Goal: Find specific page/section: Find specific page/section

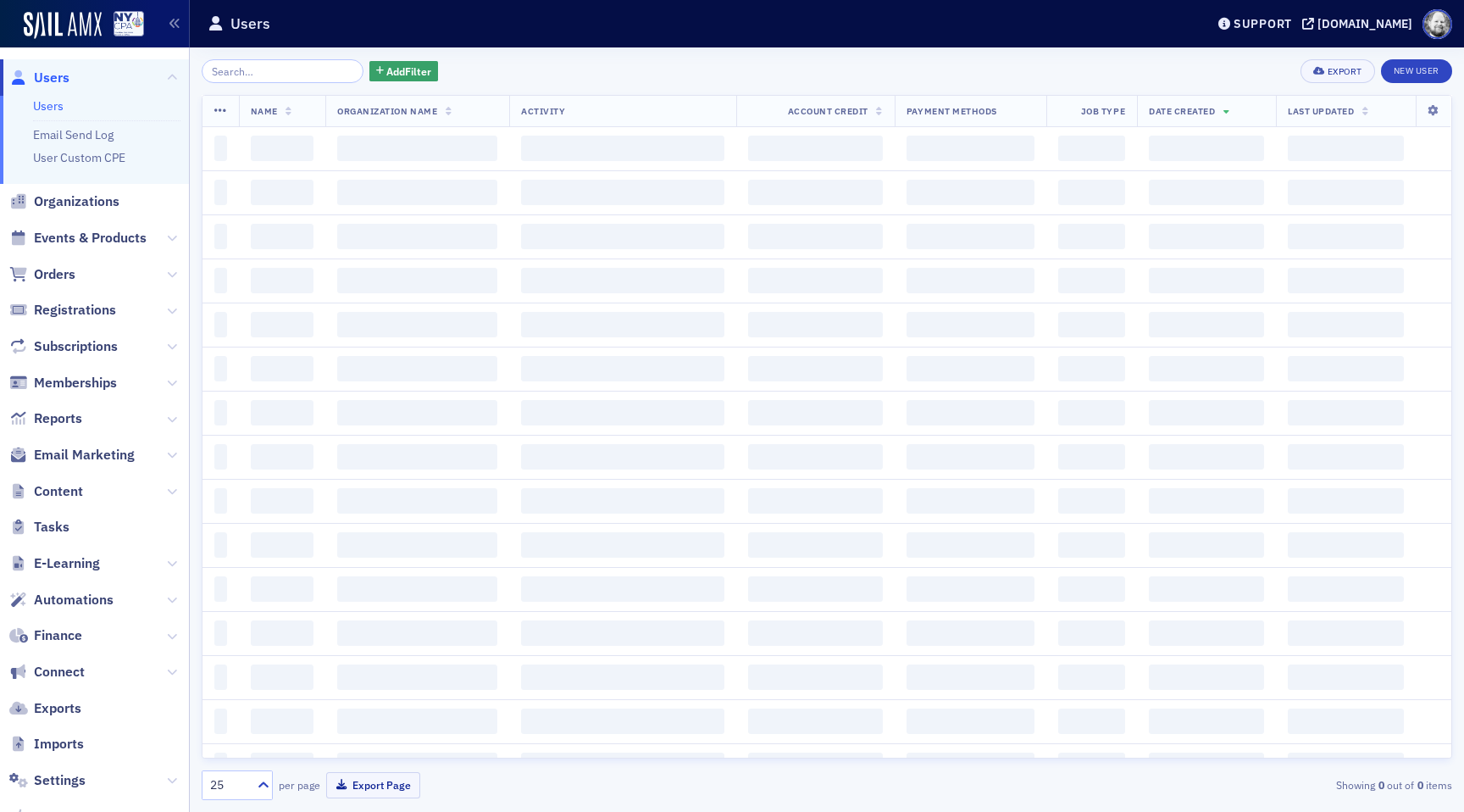
click at [109, 224] on span "Events & Products" at bounding box center [94, 238] width 189 height 36
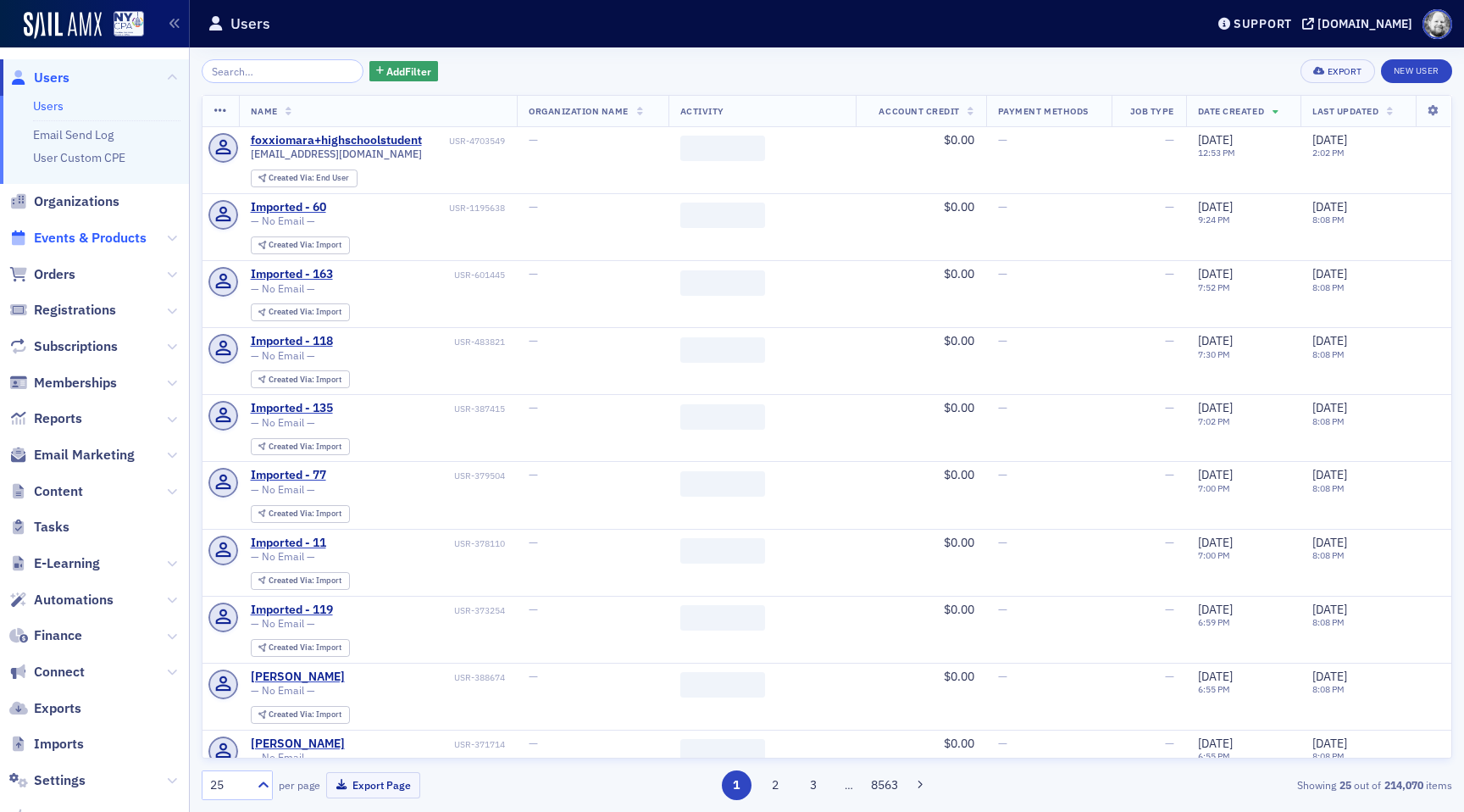
click at [109, 239] on span "Events & Products" at bounding box center [91, 237] width 112 height 18
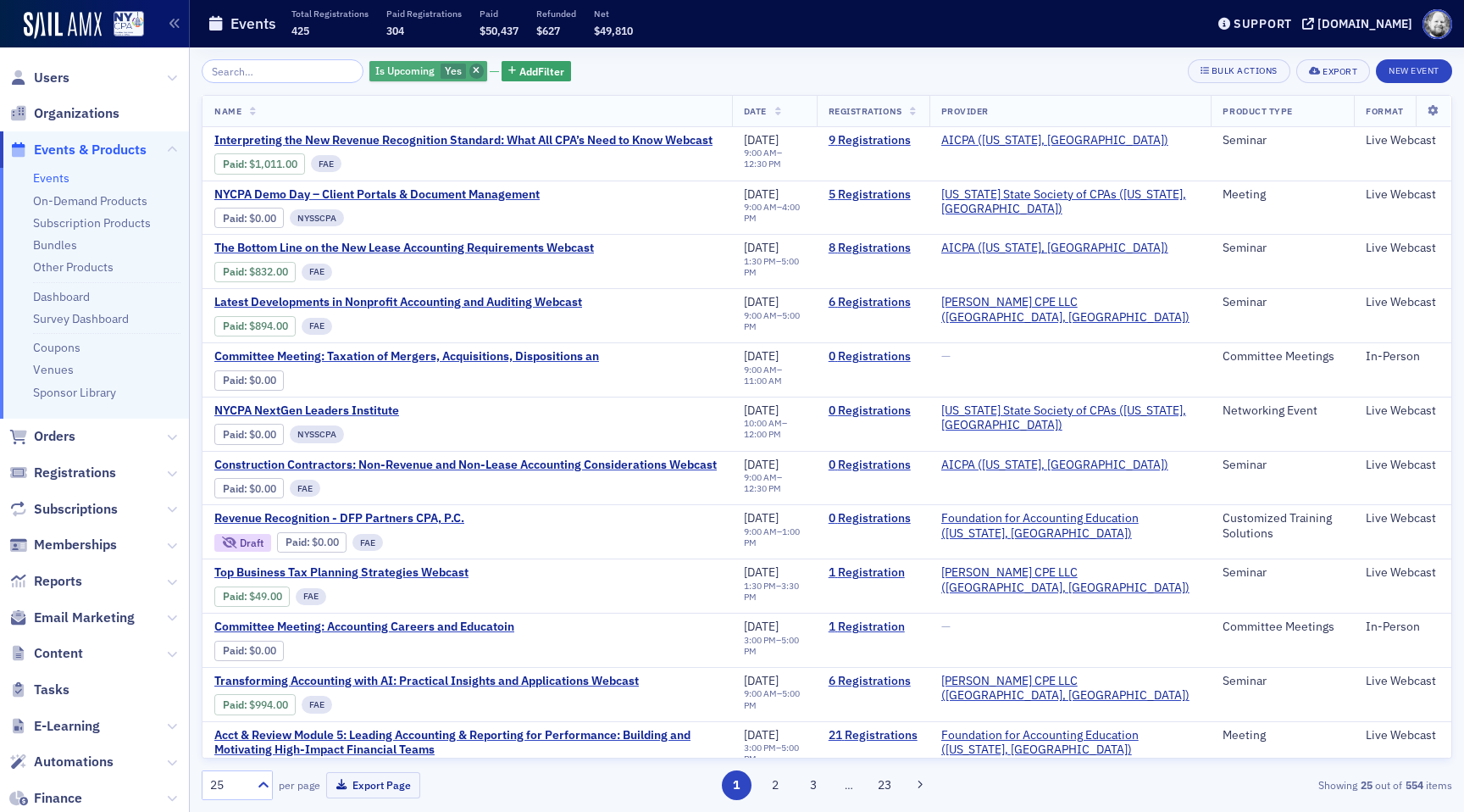
click at [473, 71] on icon "button" at bounding box center [476, 71] width 7 height 10
click at [469, 76] on span "button" at bounding box center [476, 70] width 15 height 15
click at [453, 76] on div "Is Upcoming Yes Add Filter Bulk Actions Export New Event" at bounding box center [826, 70] width 1250 height 24
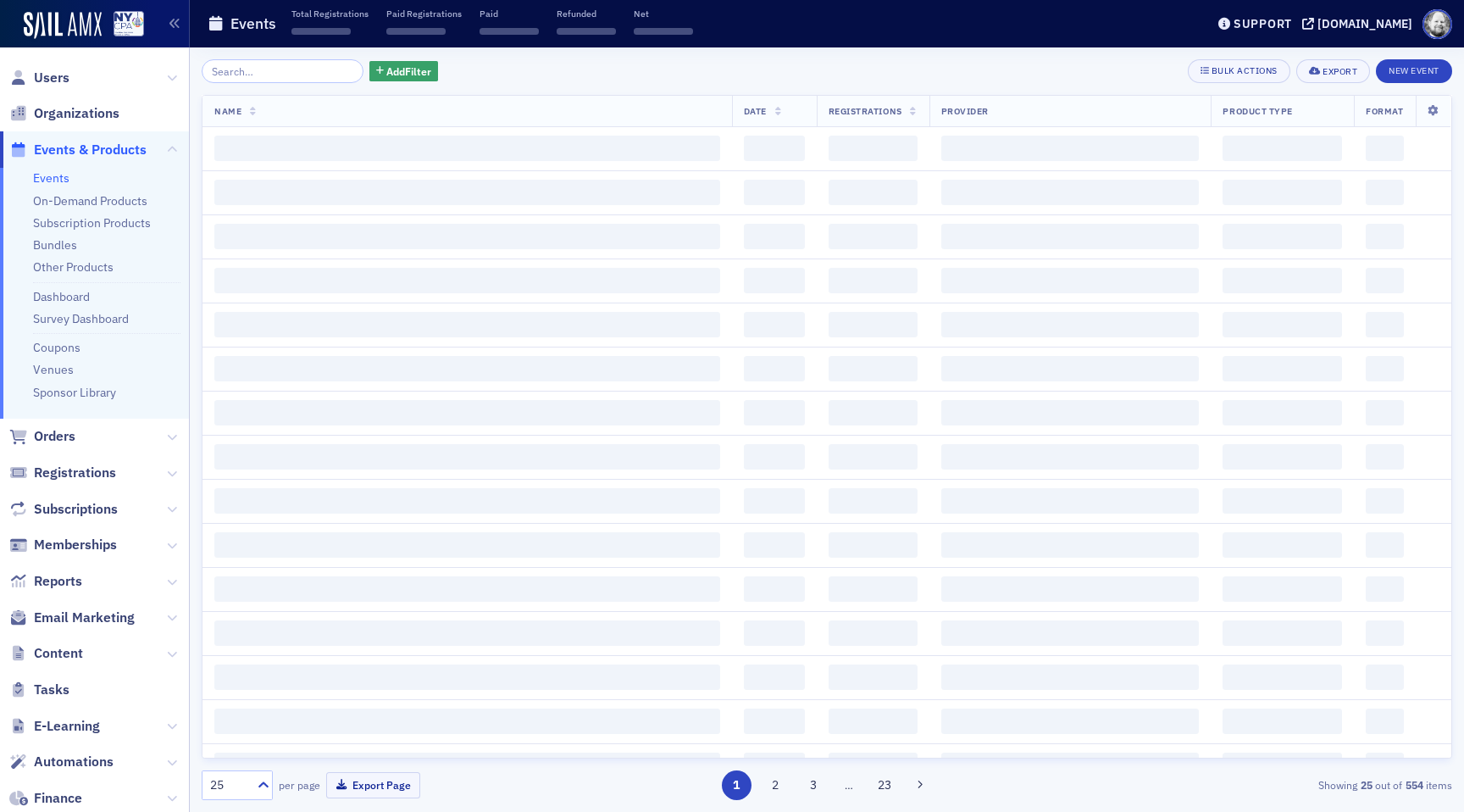
click at [244, 58] on div "Add Filter Bulk Actions Export New Event Name Date Registrations Provider Produ…" at bounding box center [826, 430] width 1250 height 765
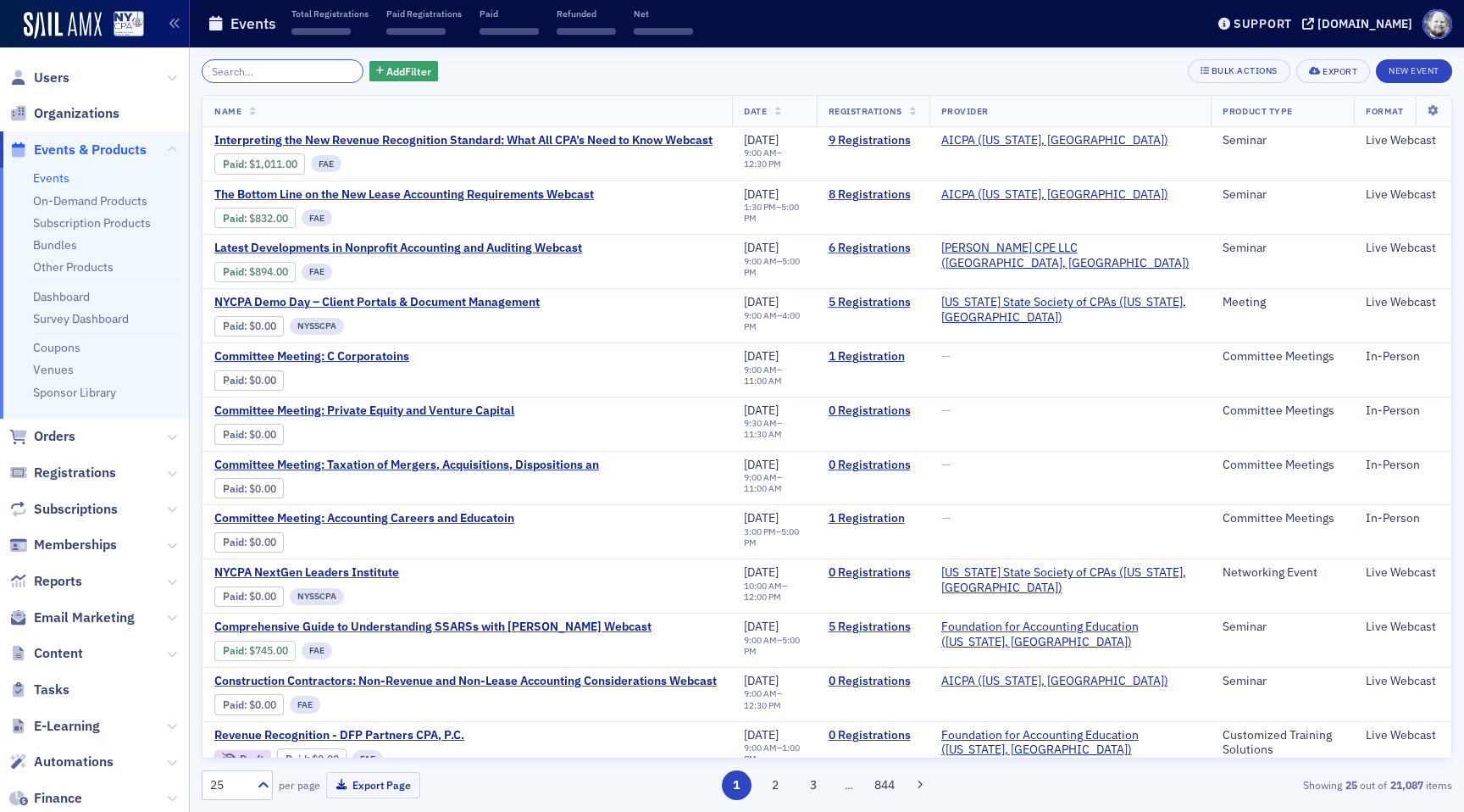
click at [245, 67] on input "search" at bounding box center [282, 70] width 162 height 24
paste input "FASB Accounting Update with Renee Rampul"
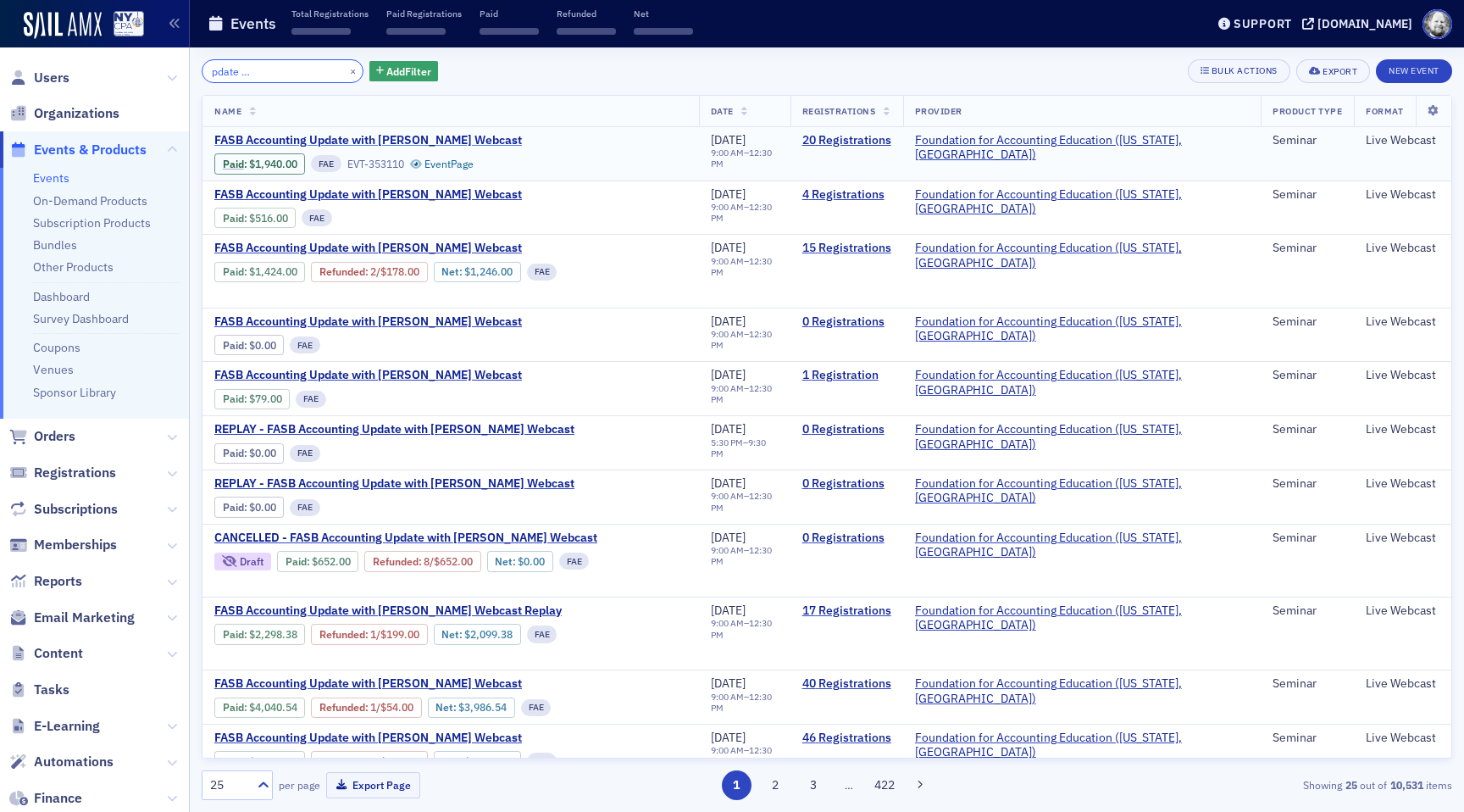
type input "FASB Accounting Update with Renee Rampul"
click at [403, 140] on span "FASB Accounting Update with Renee Rampulla Webcast" at bounding box center [368, 140] width 308 height 15
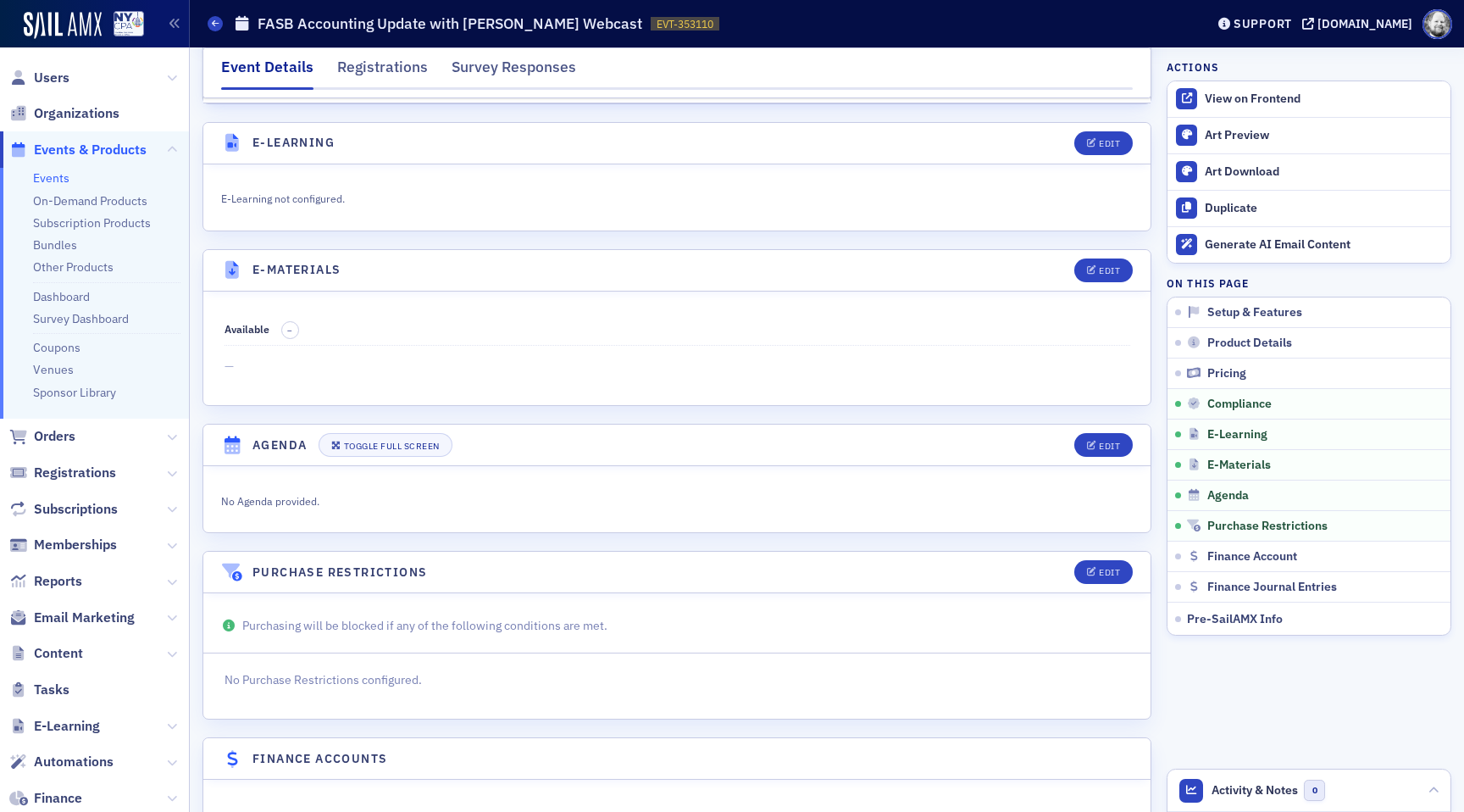
scroll to position [2967, 0]
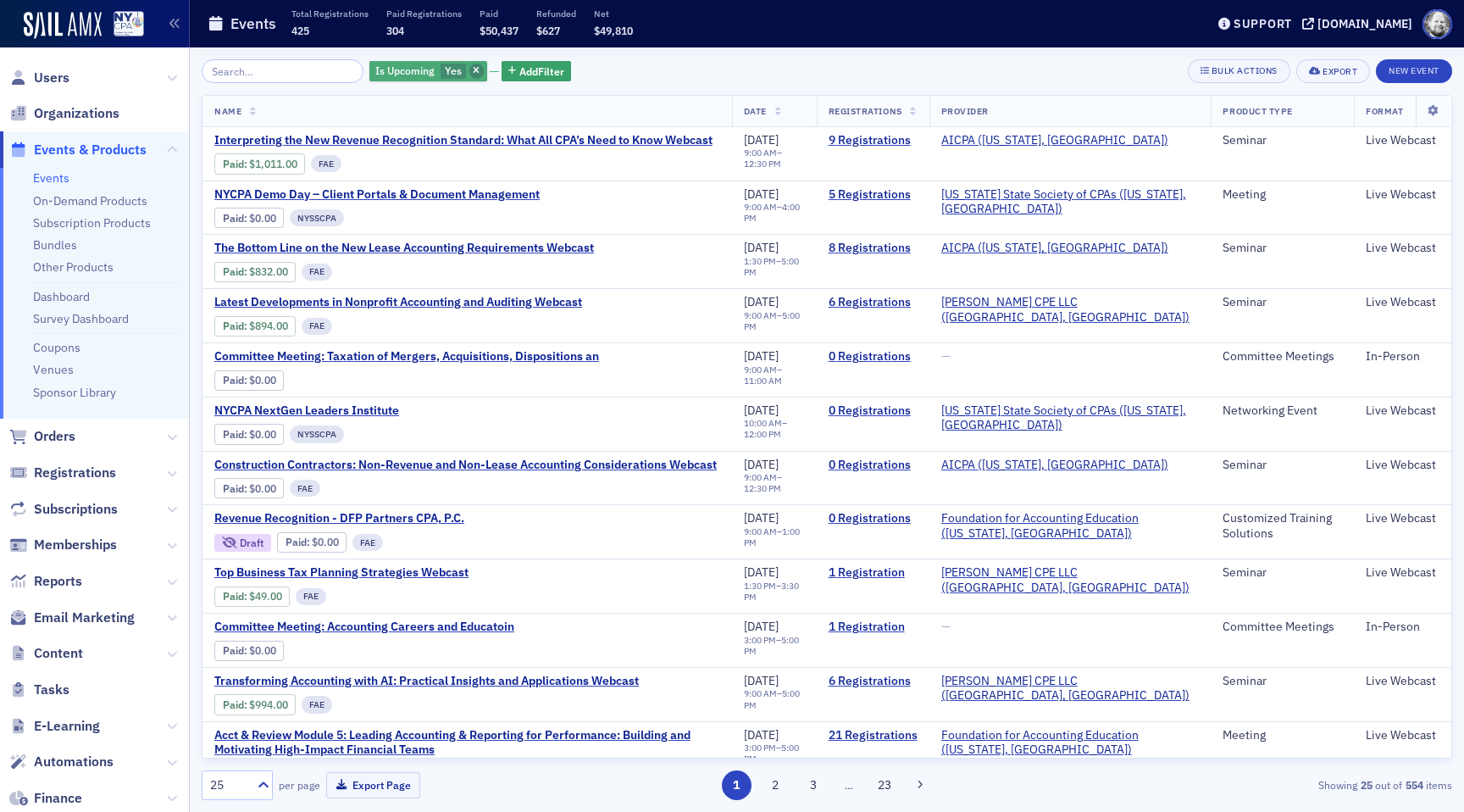
click at [473, 67] on icon "button" at bounding box center [476, 71] width 7 height 10
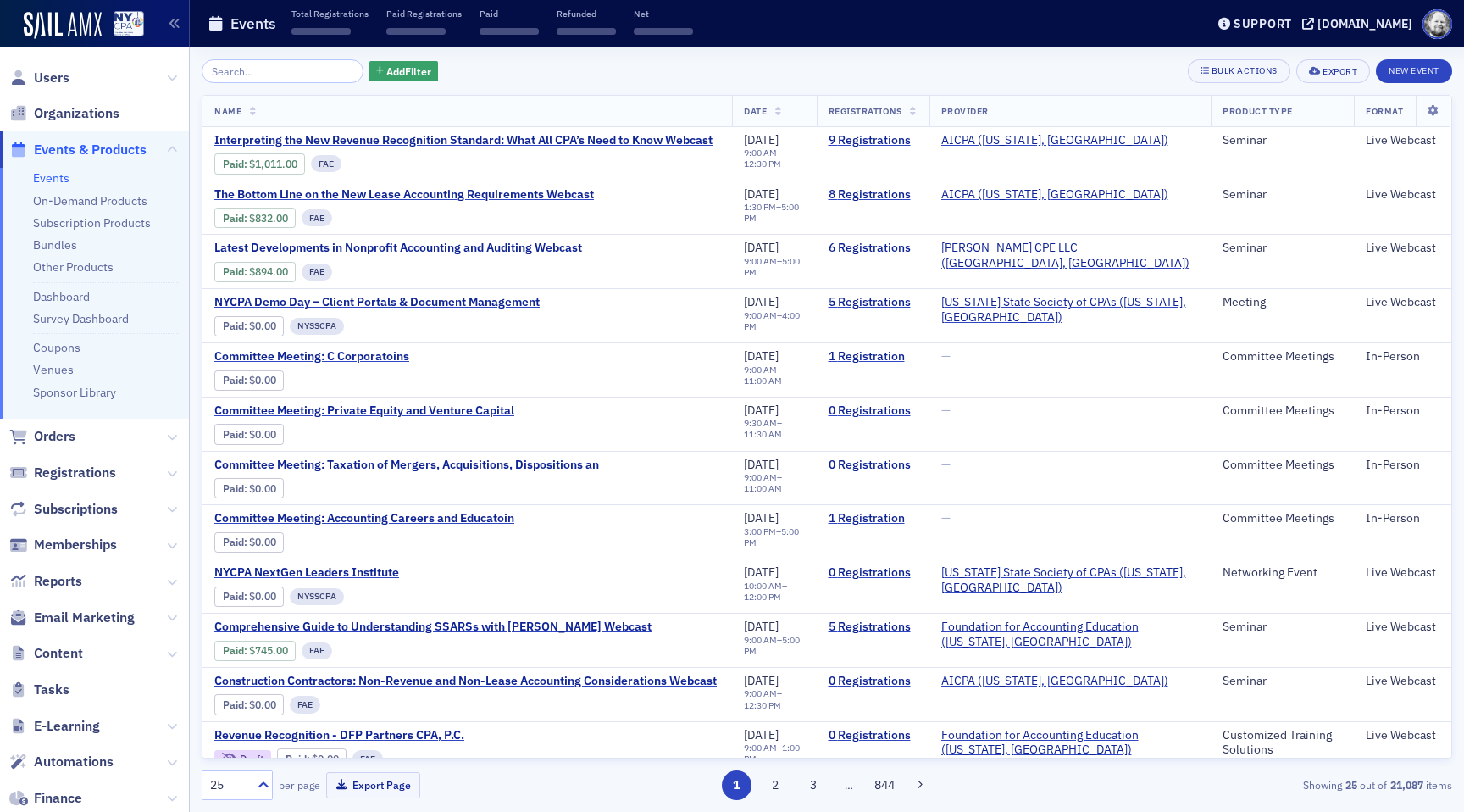
click at [1434, 116] on th at bounding box center [1432, 112] width 35 height 32
click at [1432, 109] on icon at bounding box center [1433, 112] width 35 height 11
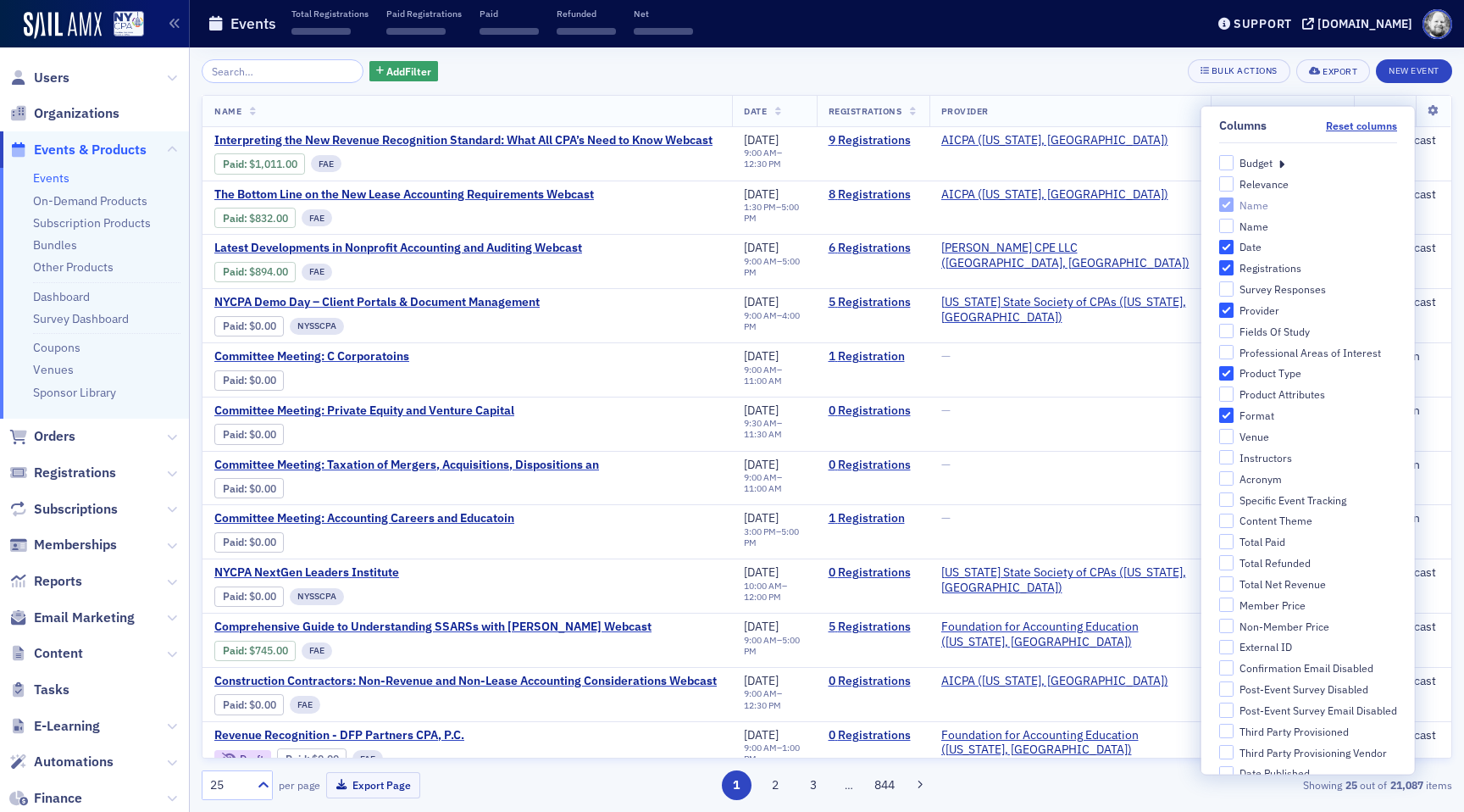
scroll to position [66, 0]
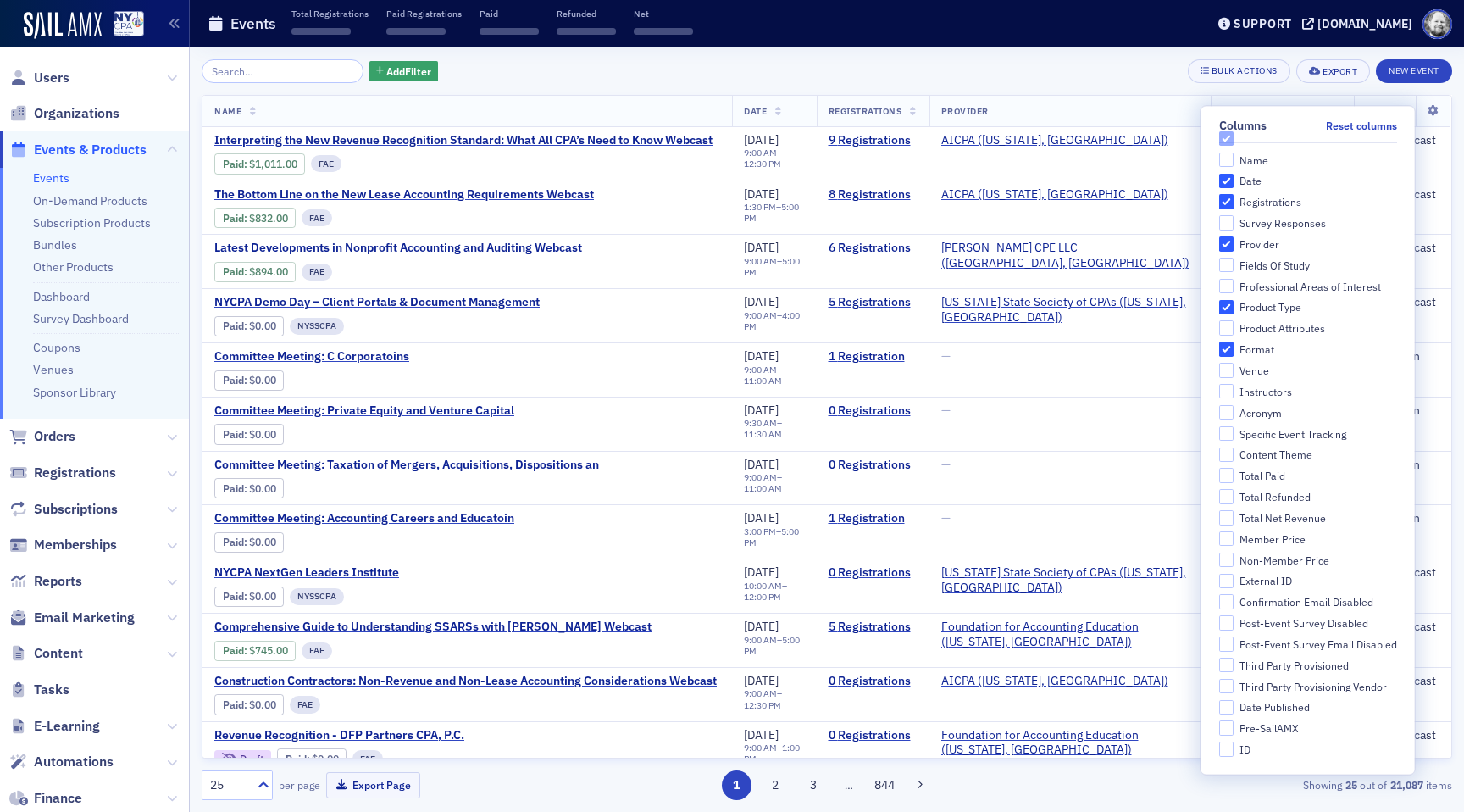
click at [1272, 734] on div "Pre-SailAMX" at bounding box center [1268, 728] width 59 height 14
click at [1234, 734] on input "Pre-SailAMX" at bounding box center [1225, 727] width 15 height 15
checkbox input "true"
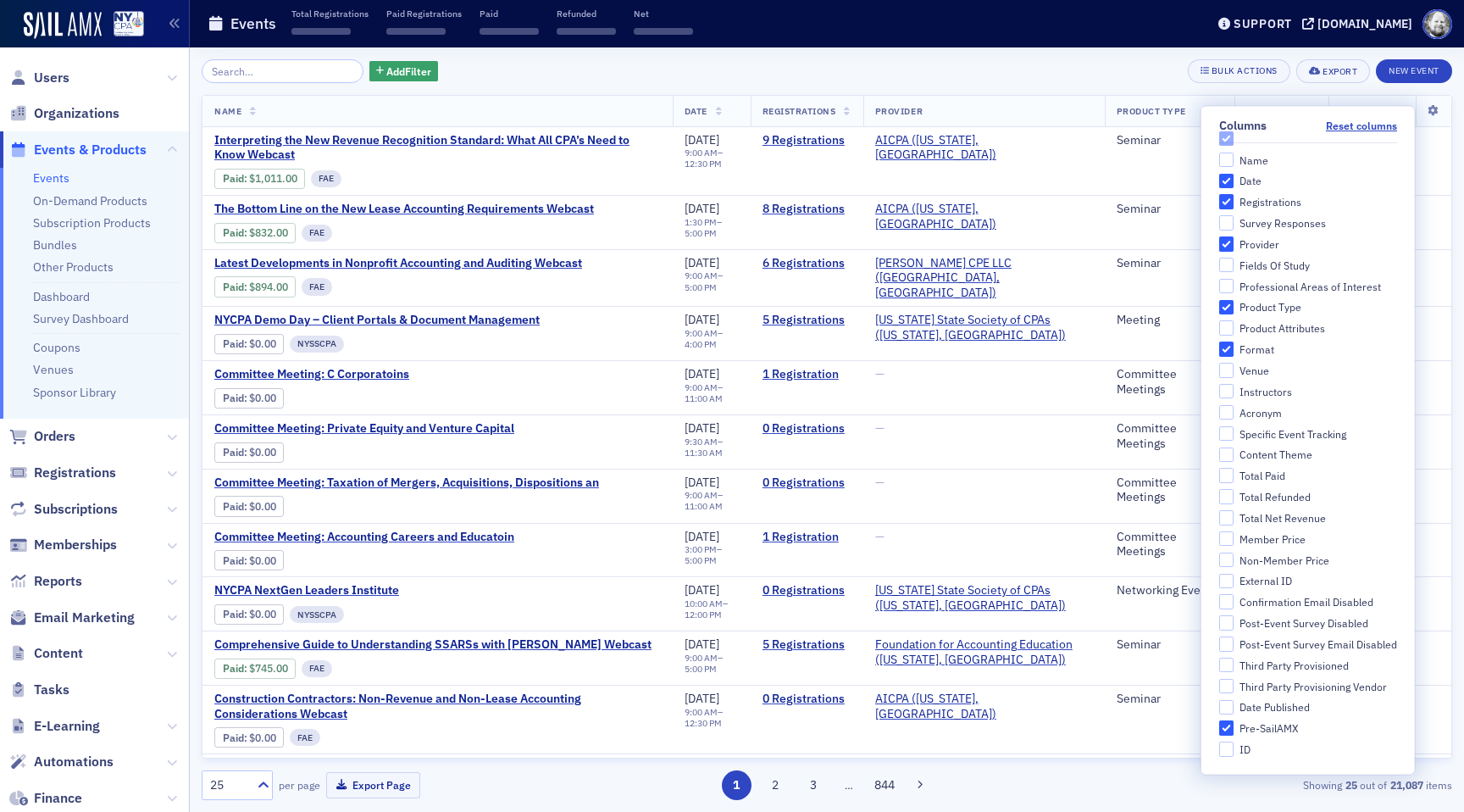
click at [1017, 65] on div "Add Filter Bulk Actions Export New Event" at bounding box center [826, 70] width 1250 height 24
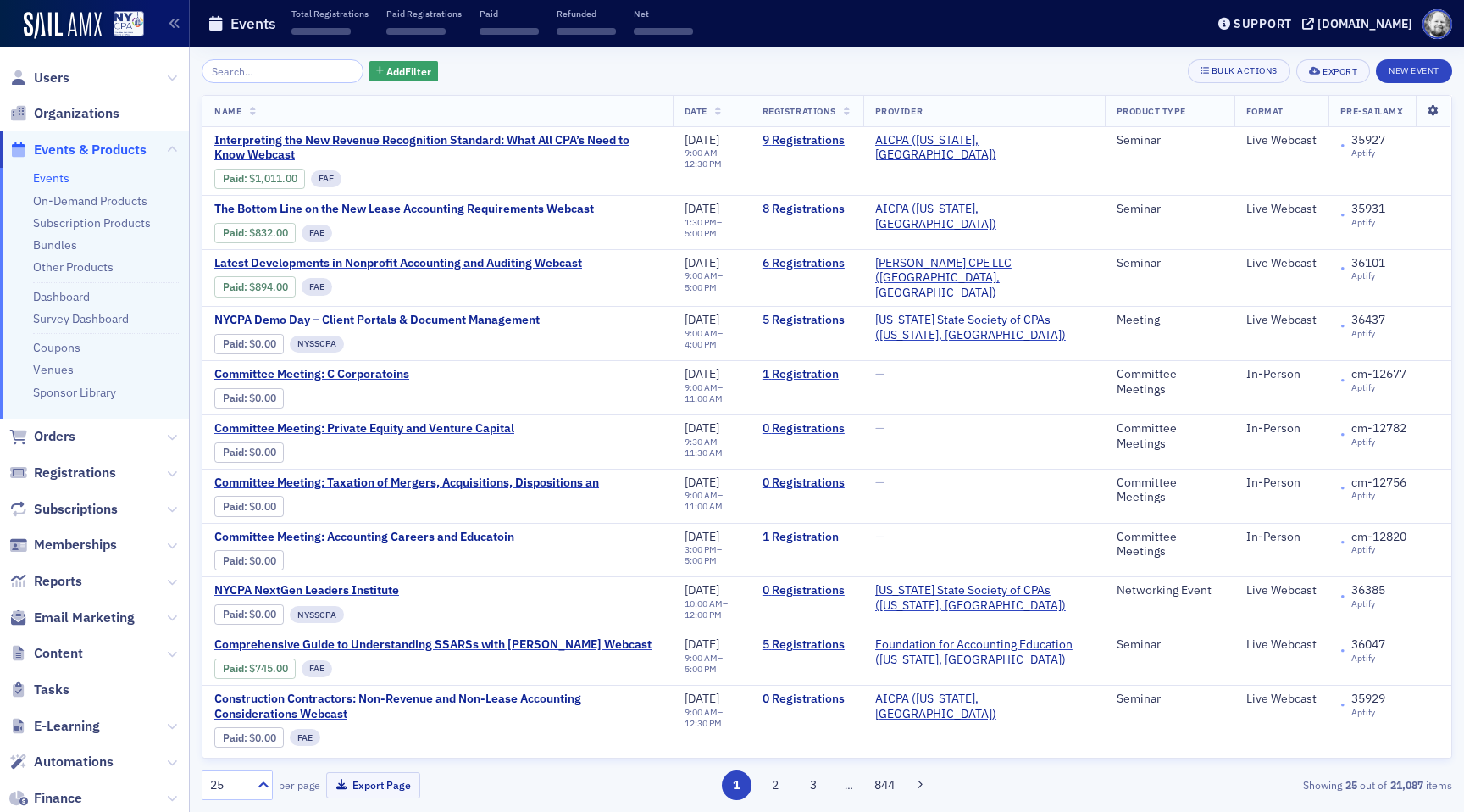
click at [1436, 112] on icon at bounding box center [1433, 112] width 35 height 11
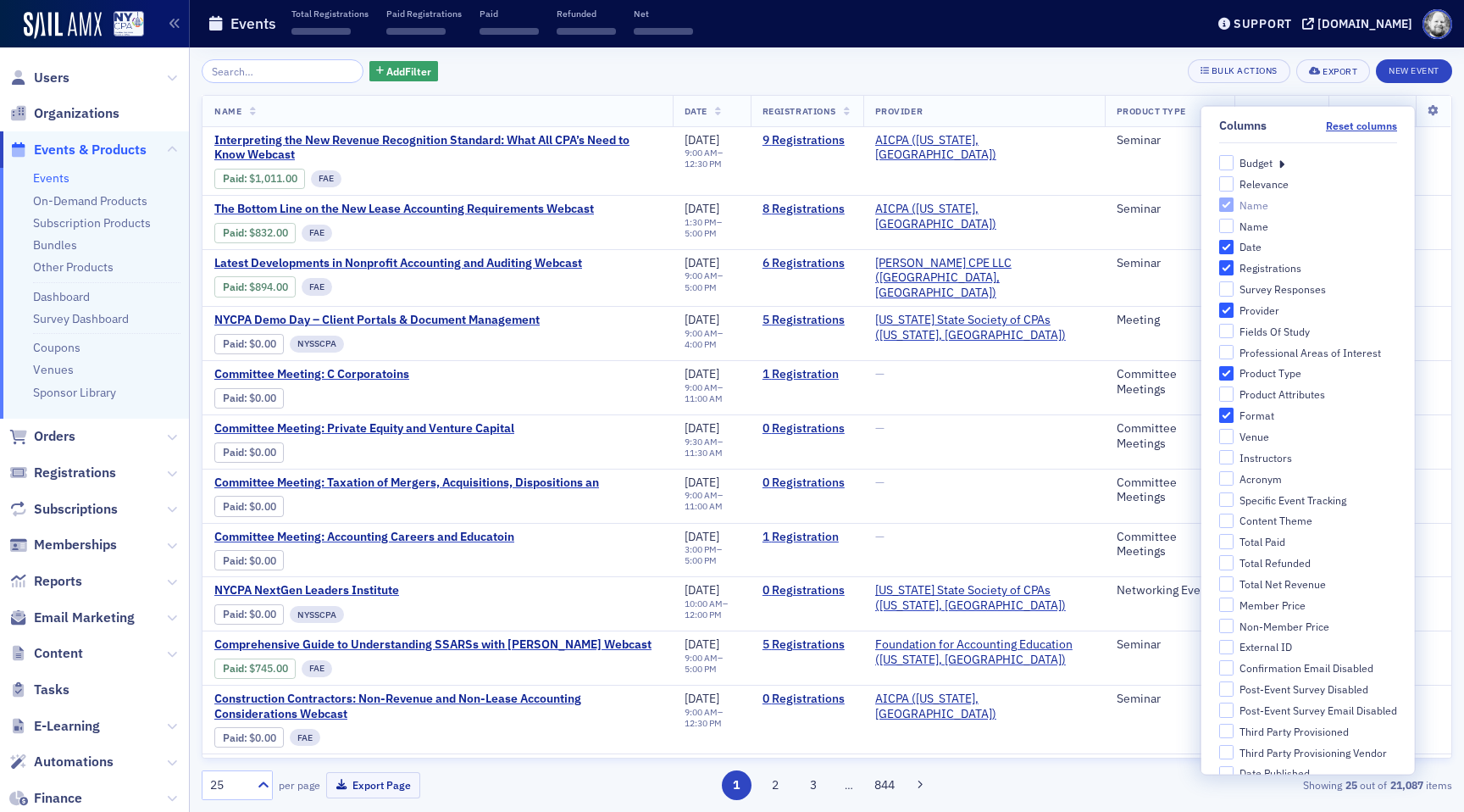
click at [1250, 368] on div "Product Type" at bounding box center [1270, 373] width 62 height 14
click at [1234, 368] on input "Product Type" at bounding box center [1225, 373] width 15 height 15
checkbox input "false"
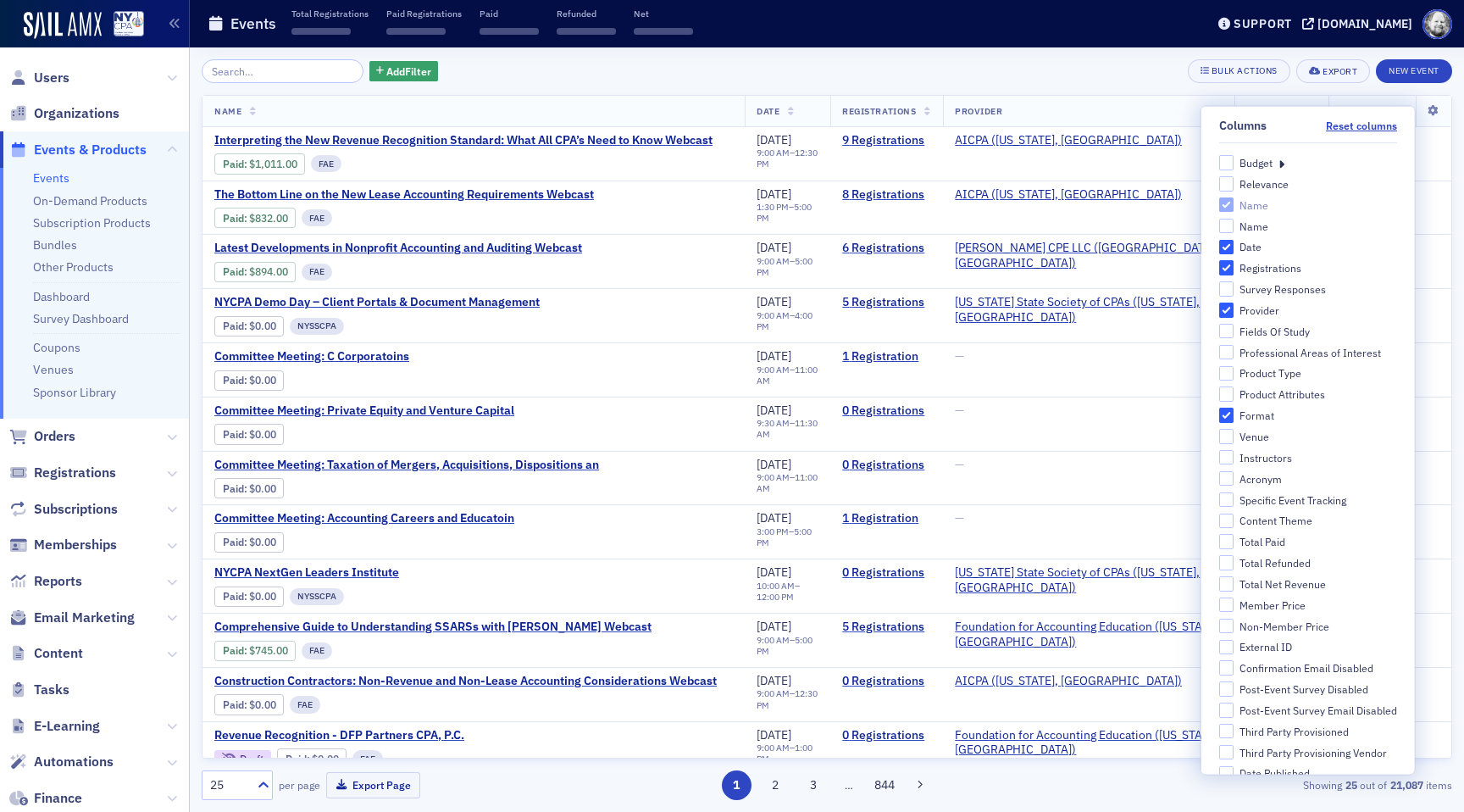
click at [1127, 102] on th "Provider" at bounding box center [1088, 112] width 291 height 32
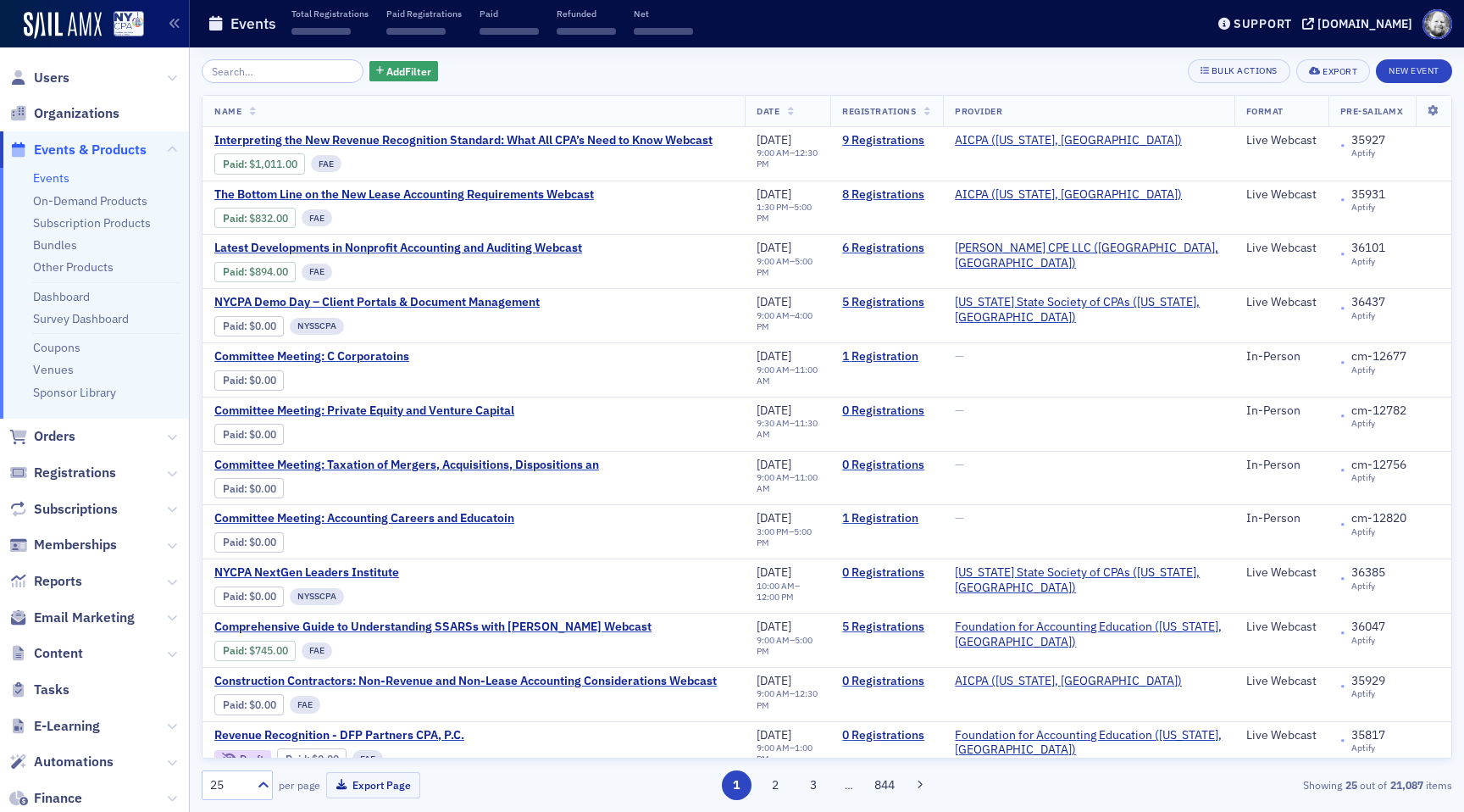
click at [1427, 97] on th at bounding box center [1432, 112] width 35 height 32
click at [1425, 117] on th at bounding box center [1432, 112] width 35 height 32
click at [1431, 109] on icon at bounding box center [1433, 112] width 35 height 11
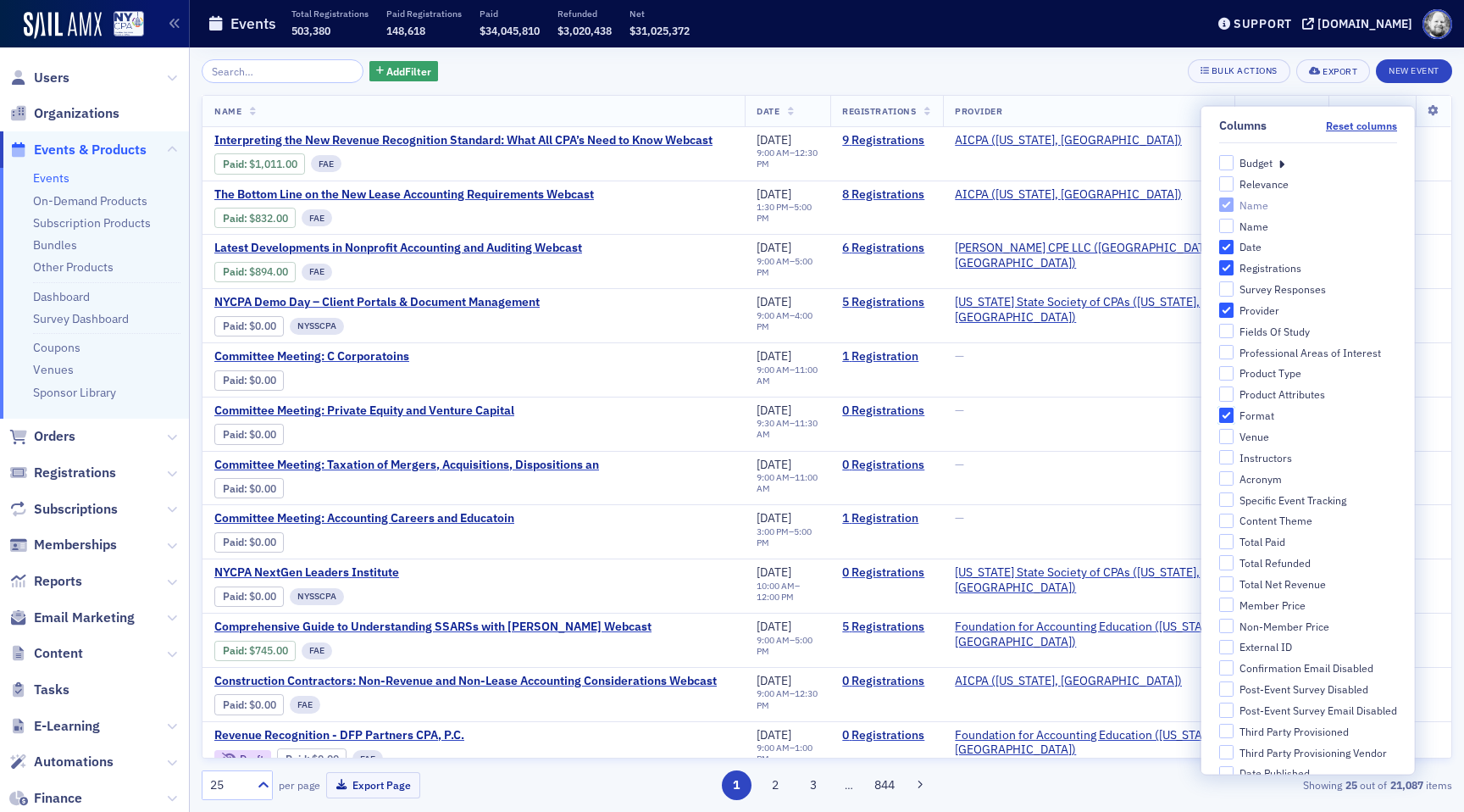
click at [1225, 412] on input "Format" at bounding box center [1225, 415] width 15 height 15
checkbox input "false"
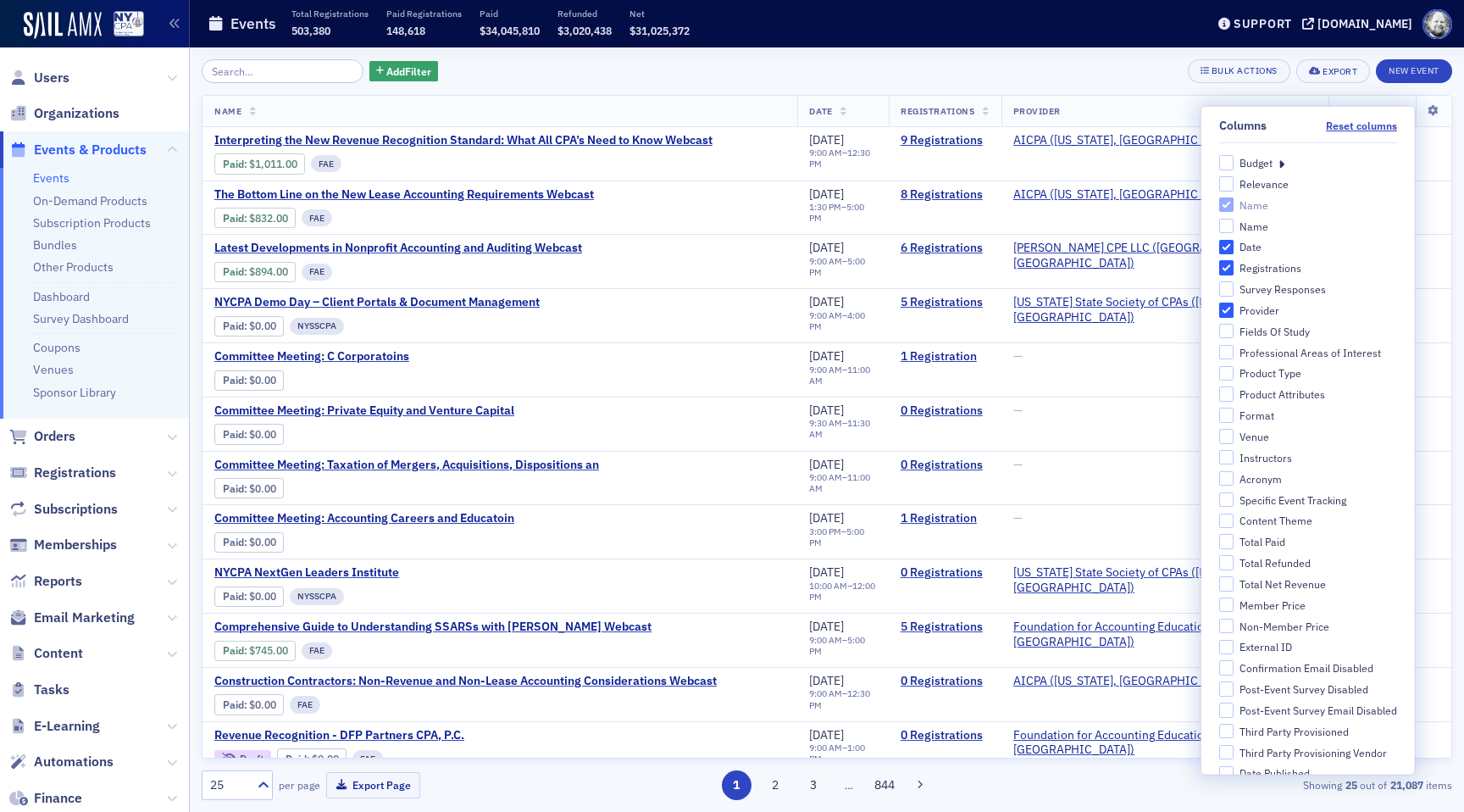
click at [678, 83] on div "Add Filter Bulk Actions Export New Event Name Date Registrations Provider Pre-S…" at bounding box center [826, 429] width 1250 height 741
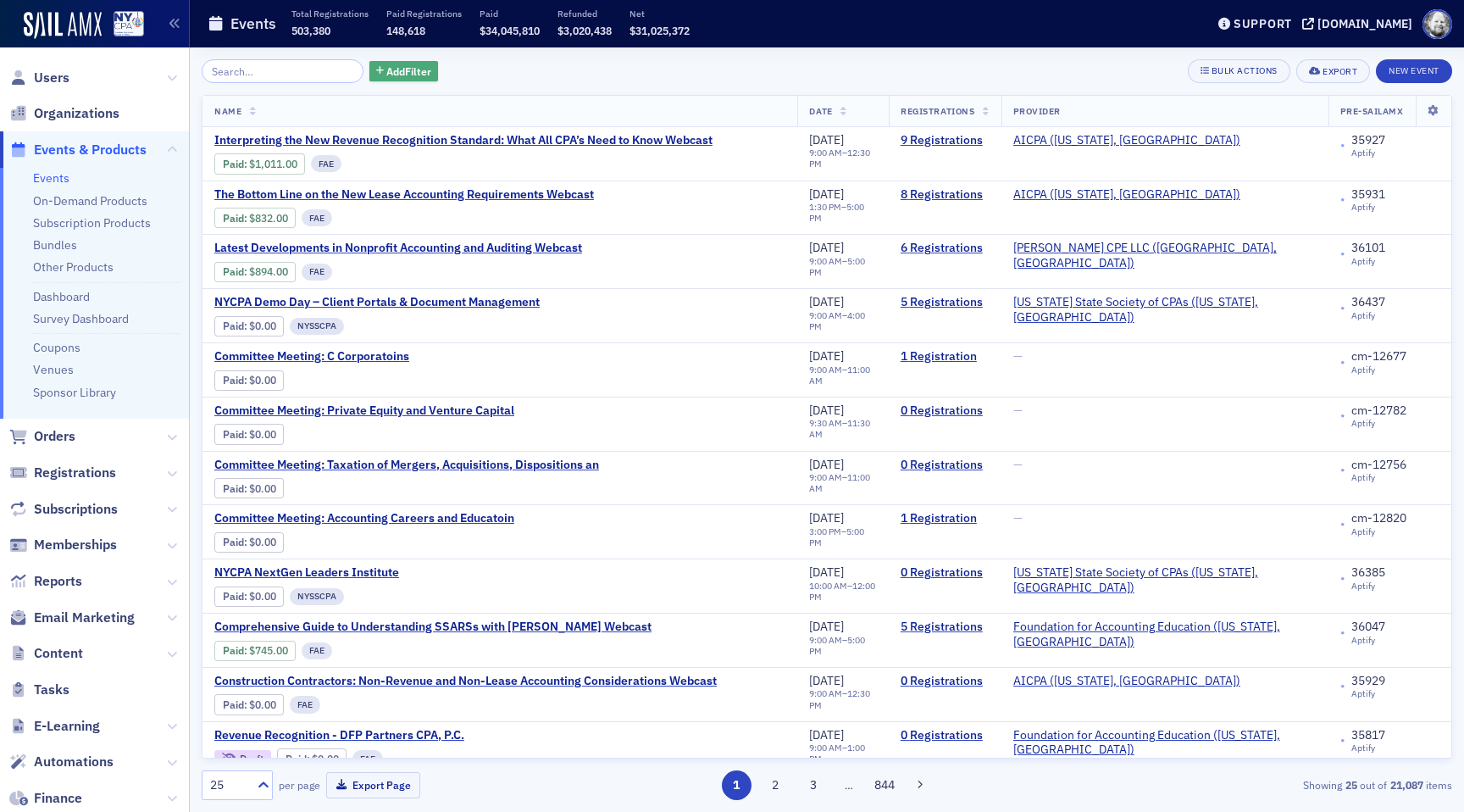
click at [397, 63] on span "Add Filter" at bounding box center [409, 70] width 45 height 15
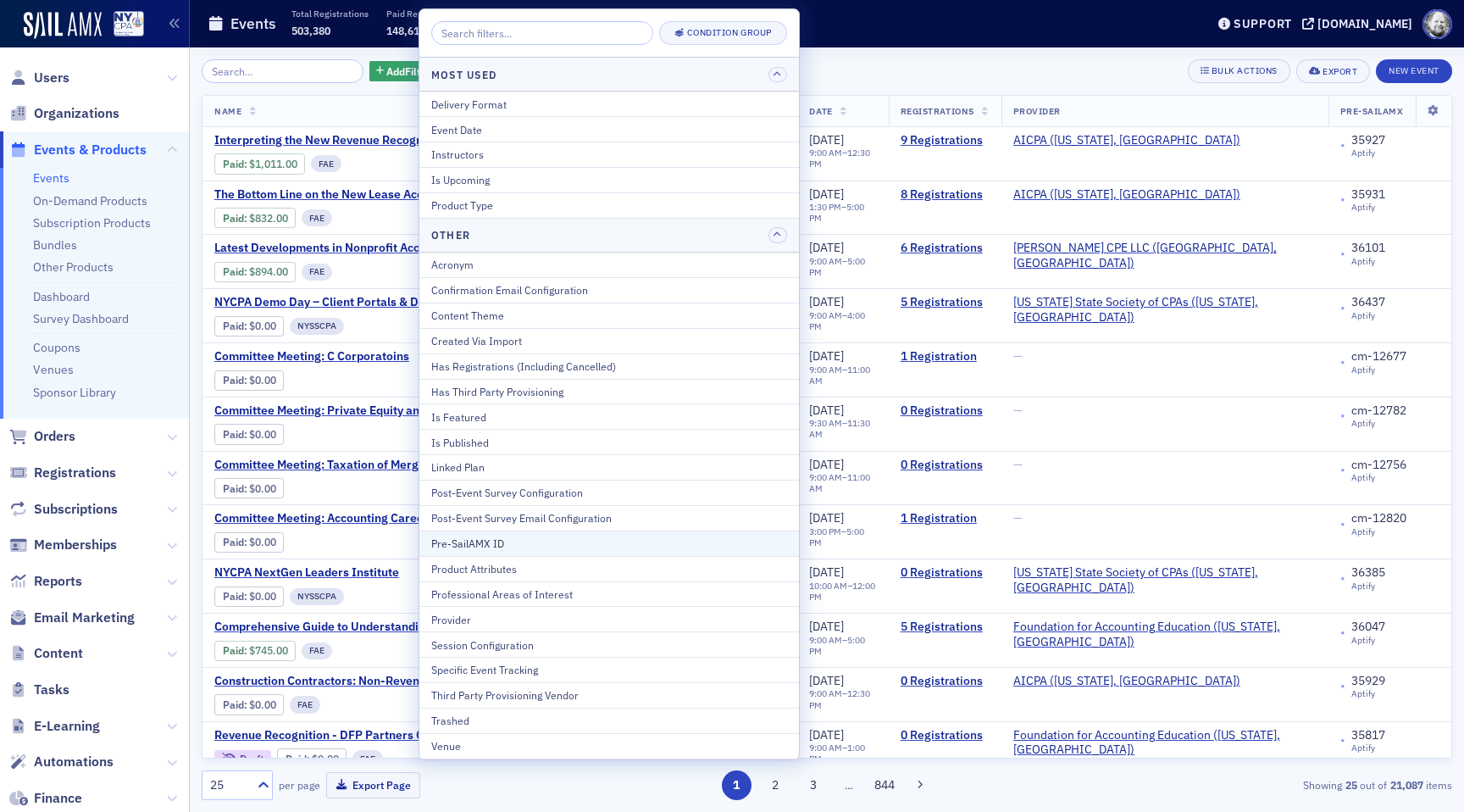
click at [465, 552] on button "Pre-SailAMX ID" at bounding box center [609, 542] width 380 height 25
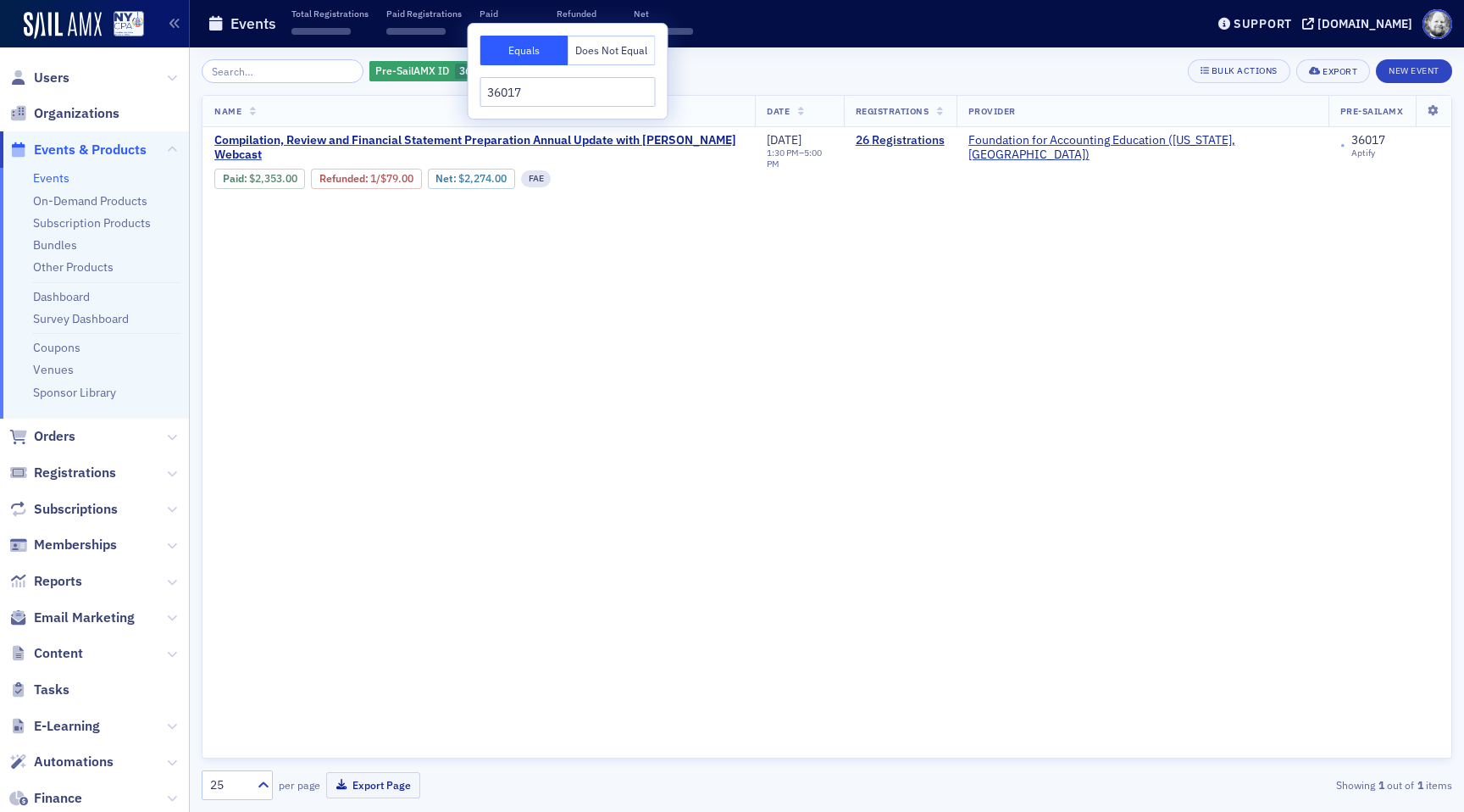
click at [535, 95] on input "36017" at bounding box center [569, 92] width 176 height 30
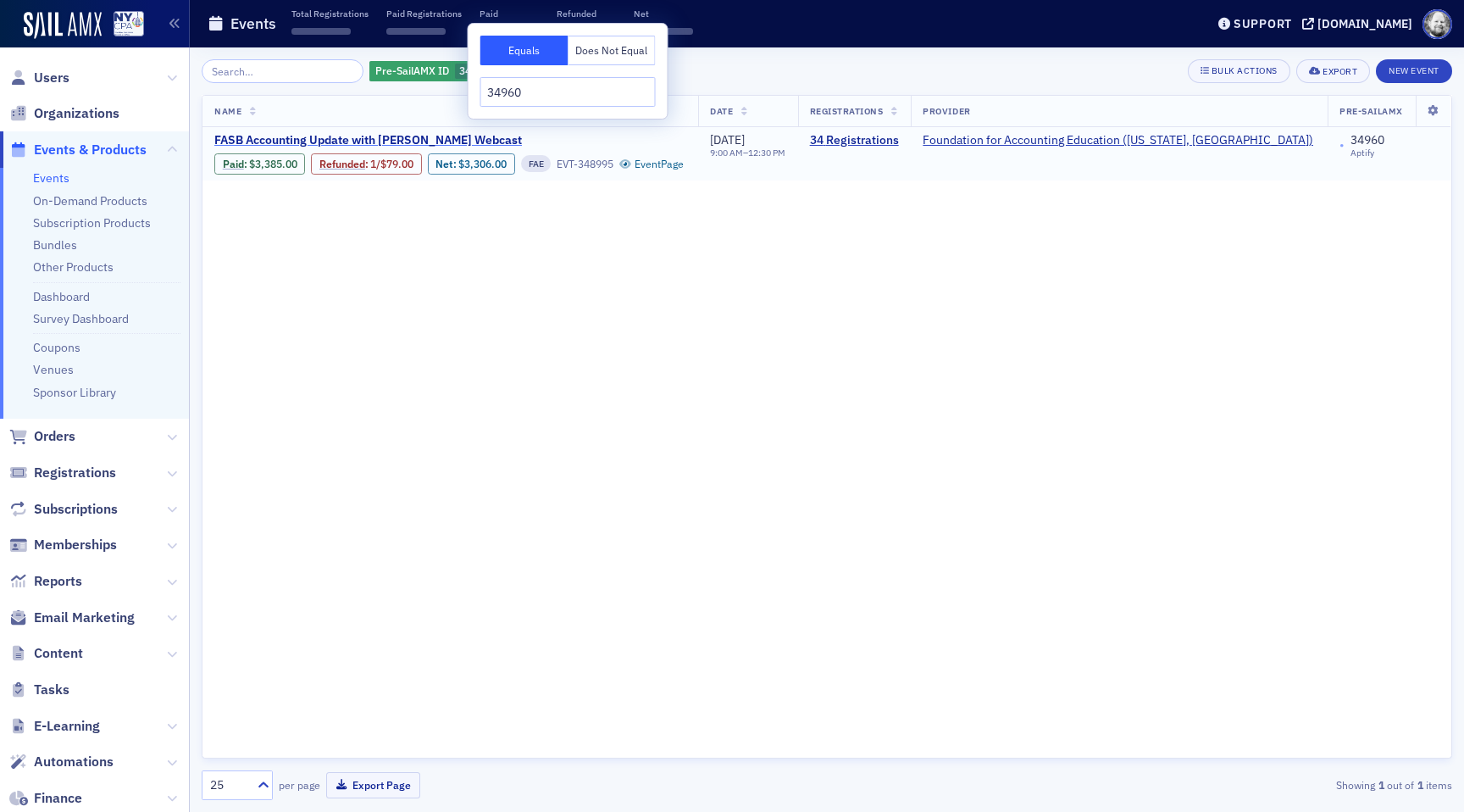
type input "34960"
click at [453, 138] on span "FASB Accounting Update with Renee Rampulla Webcast" at bounding box center [368, 140] width 308 height 15
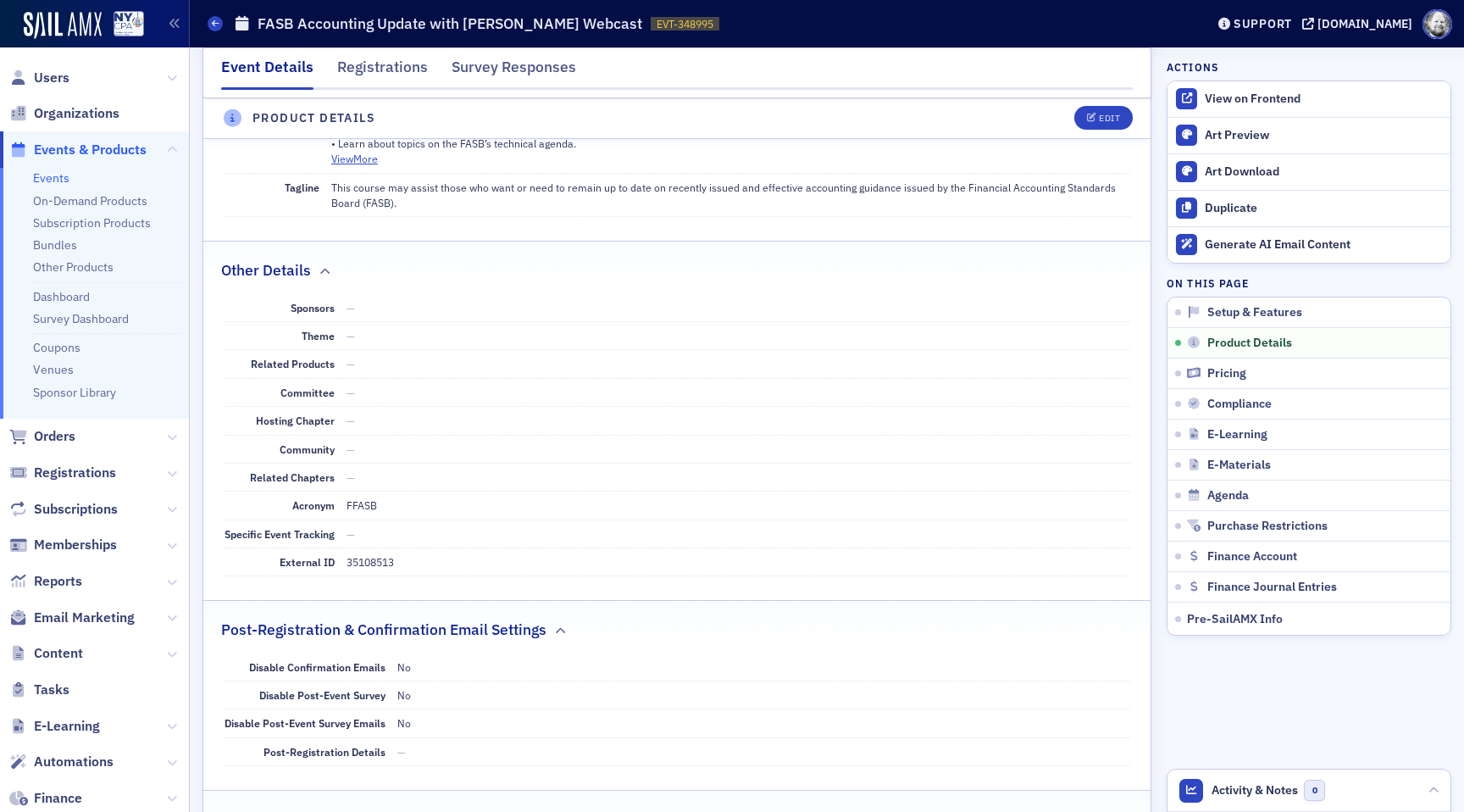
scroll to position [2985, 0]
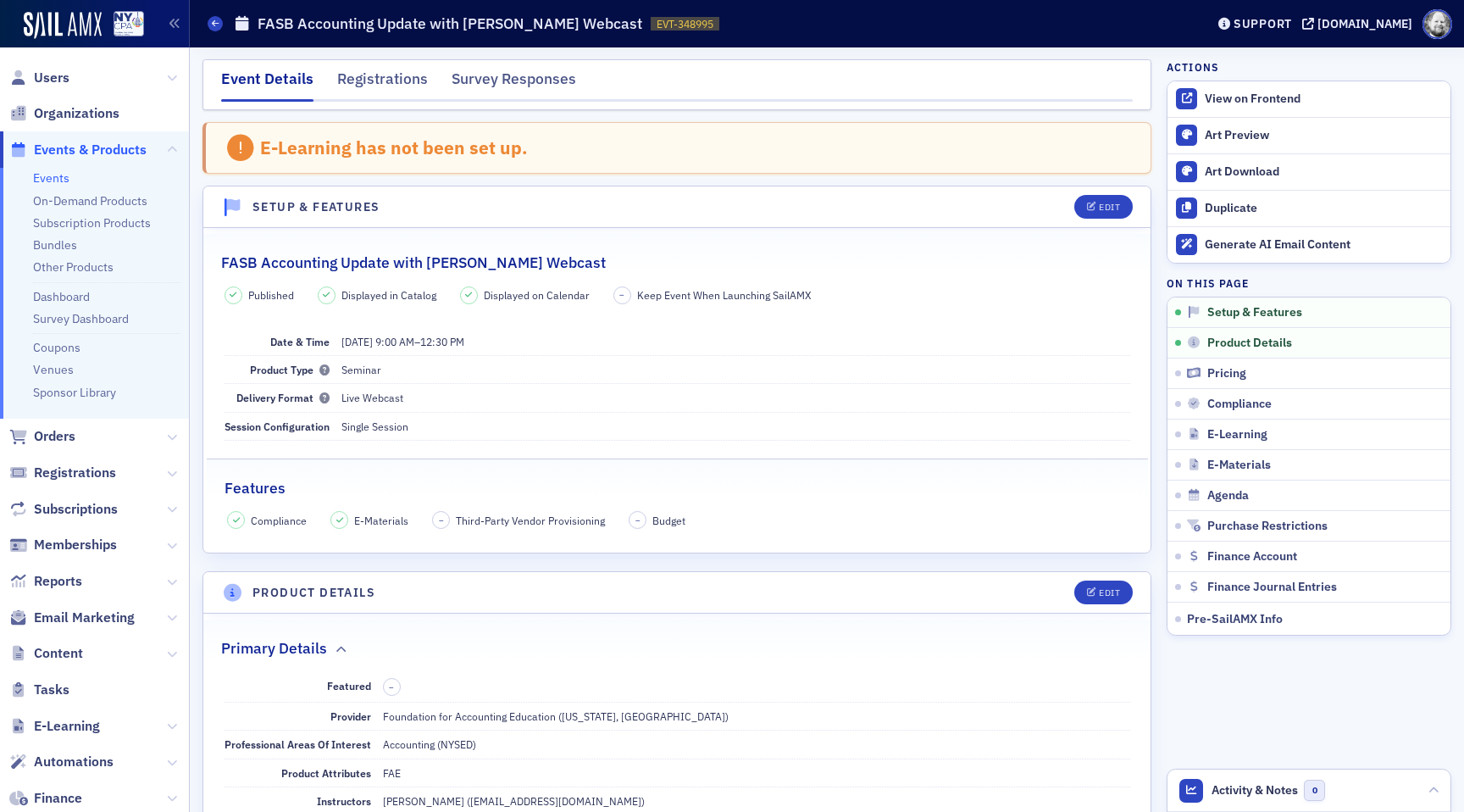
click at [48, 183] on link "Events" at bounding box center [51, 178] width 36 height 15
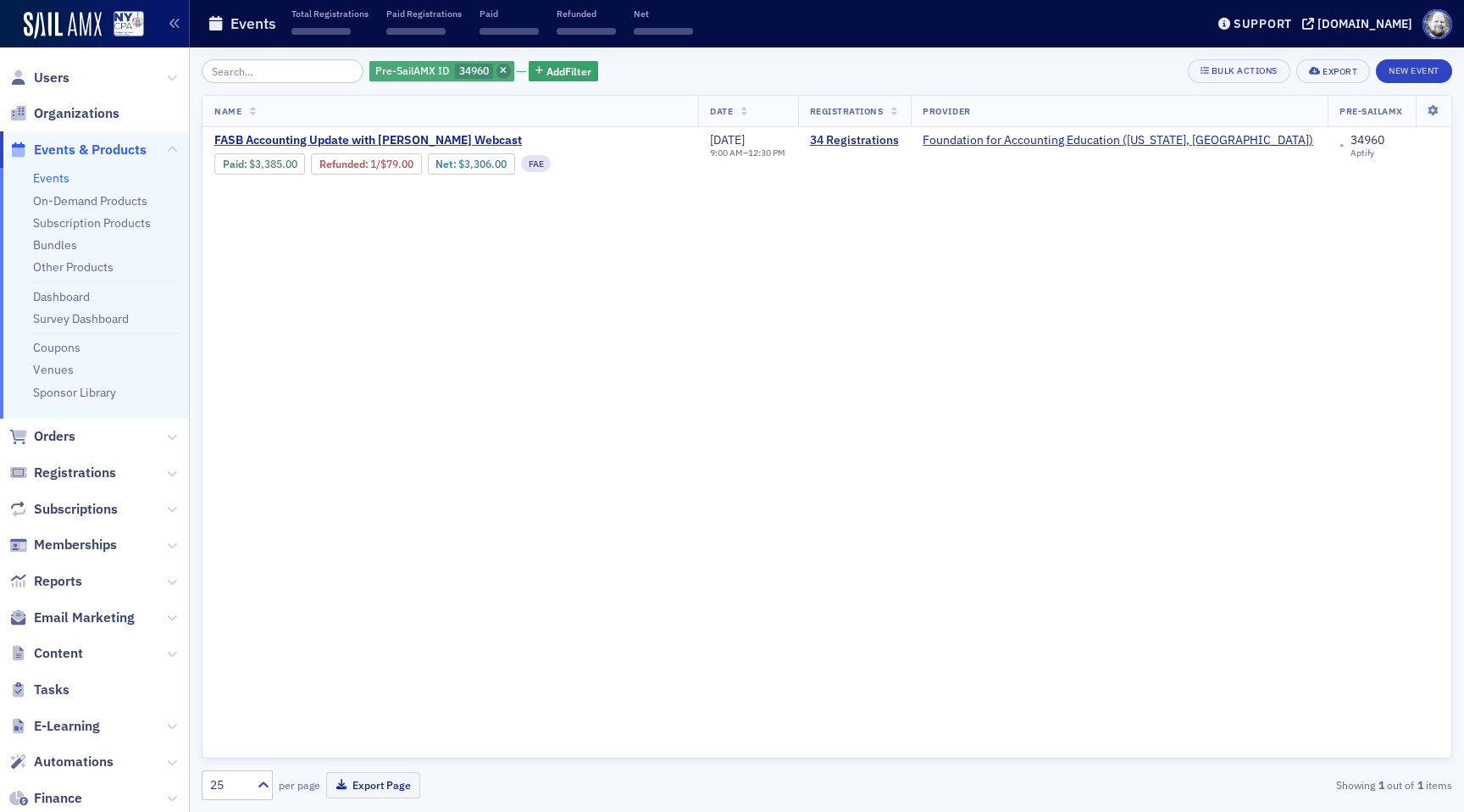
click at [496, 71] on span "button" at bounding box center [504, 70] width 15 height 15
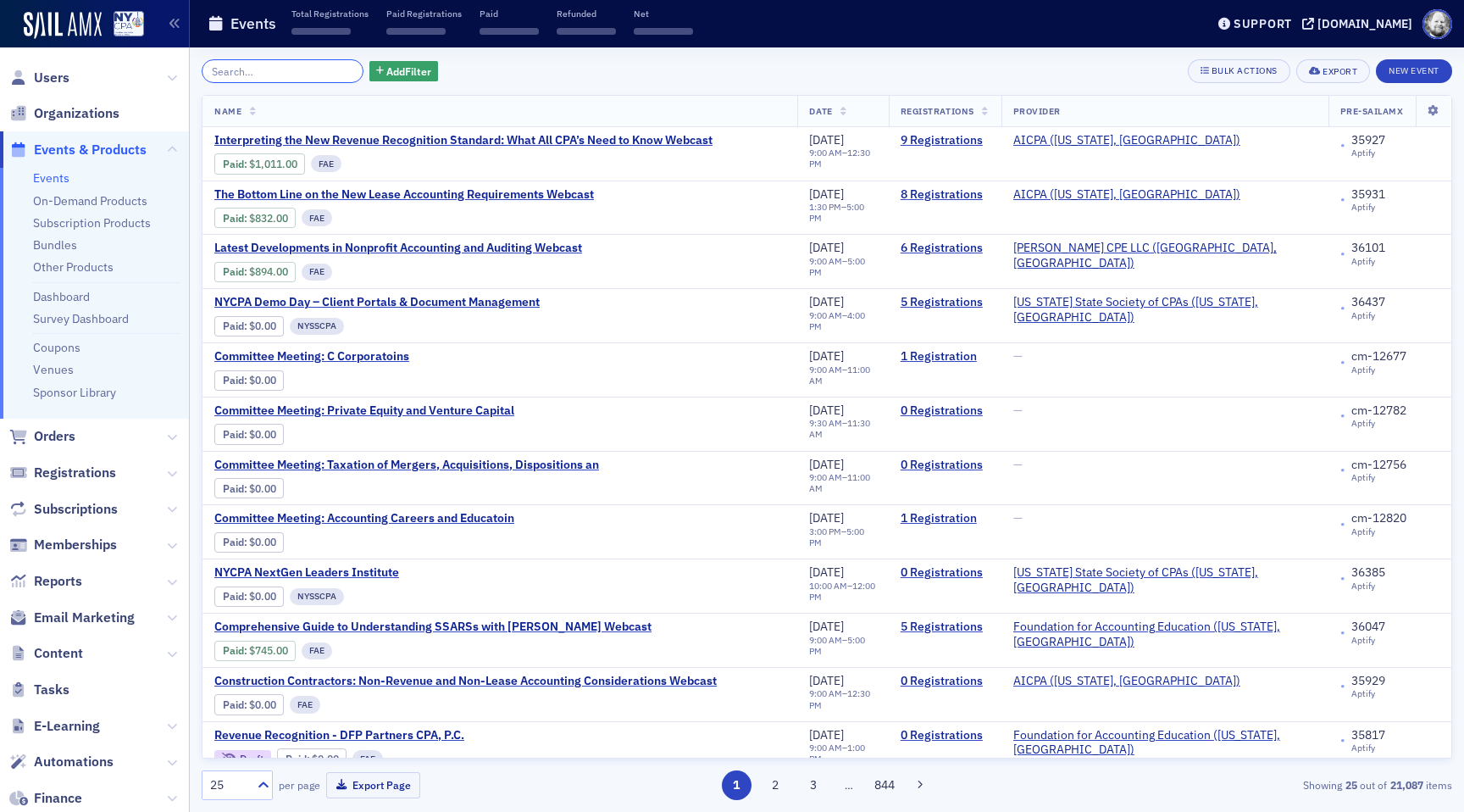
click at [275, 69] on input "search" at bounding box center [282, 70] width 162 height 24
paste input "Nassau Chapter: Is Your CPA Firm Transfe"
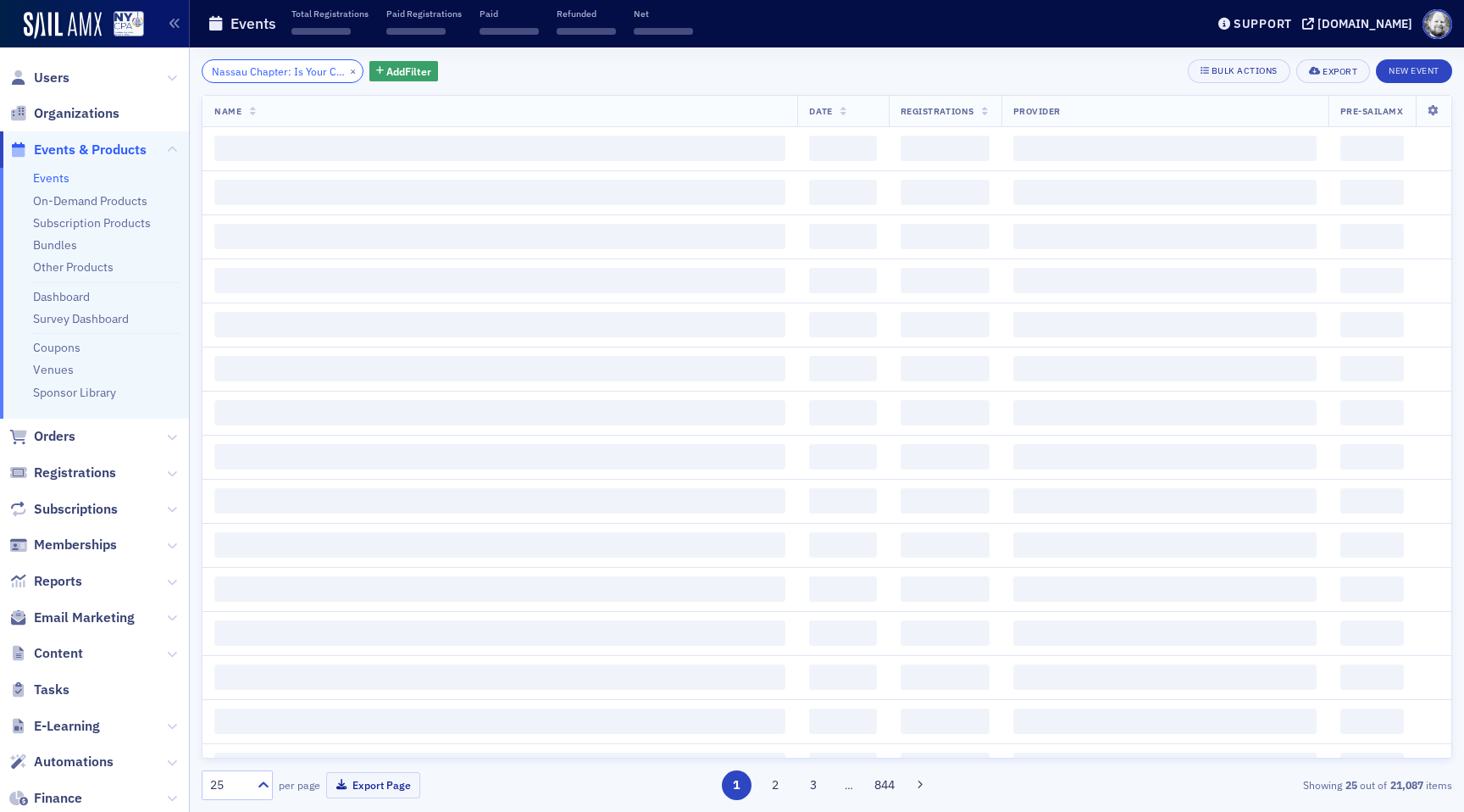
scroll to position [0, 83]
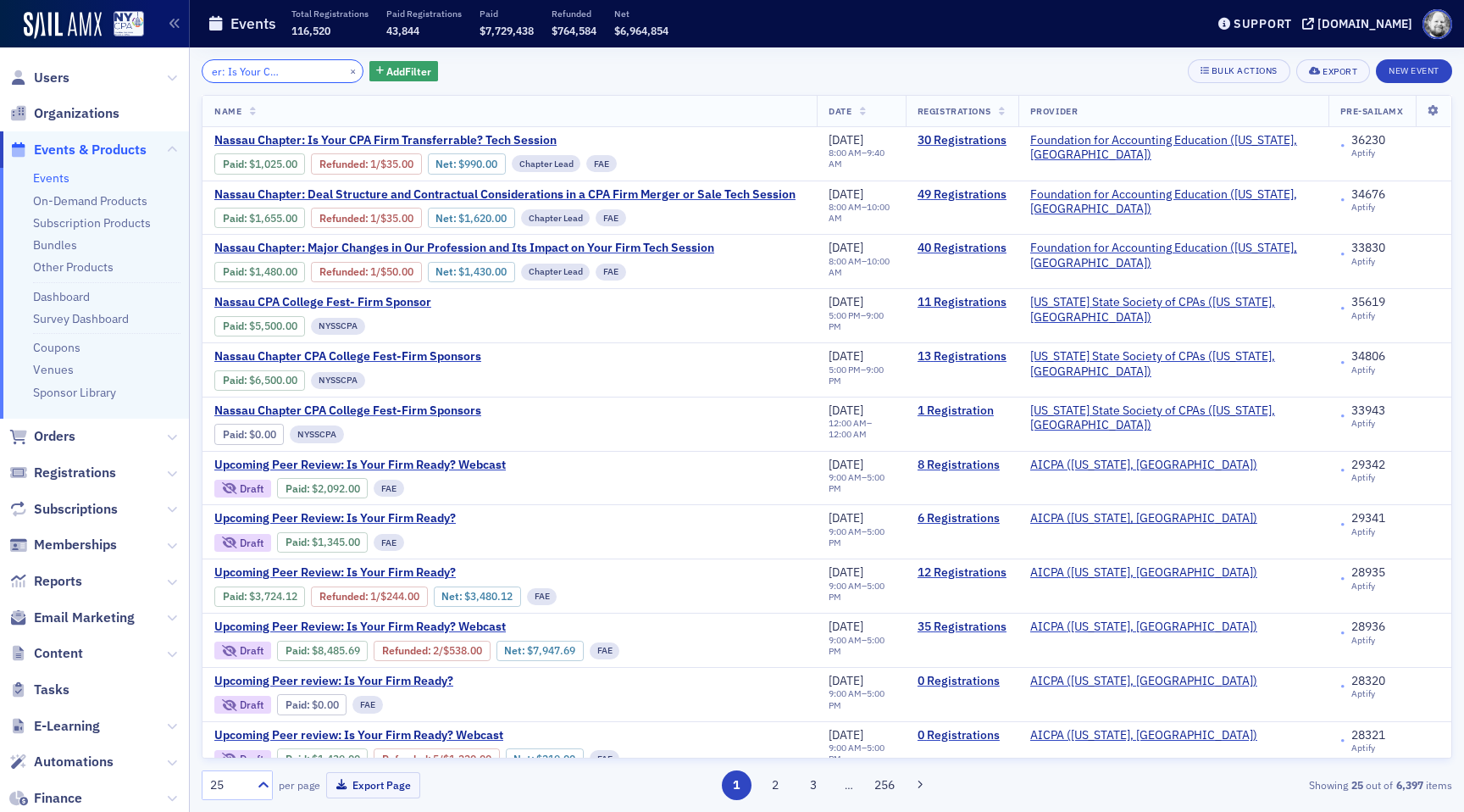
type input "Nassau Chapter: Is Your CPA Firm Transfe"
click at [751, 92] on div "Nassau Chapter: Is Your CPA Firm Transfe × Add Filter Bulk Actions Export New E…" at bounding box center [826, 429] width 1250 height 741
